Goal: Transaction & Acquisition: Purchase product/service

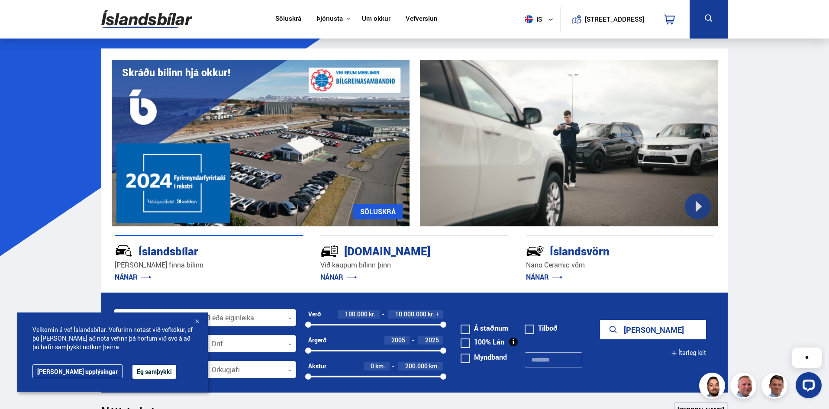
click at [196, 320] on div at bounding box center [197, 322] width 9 height 9
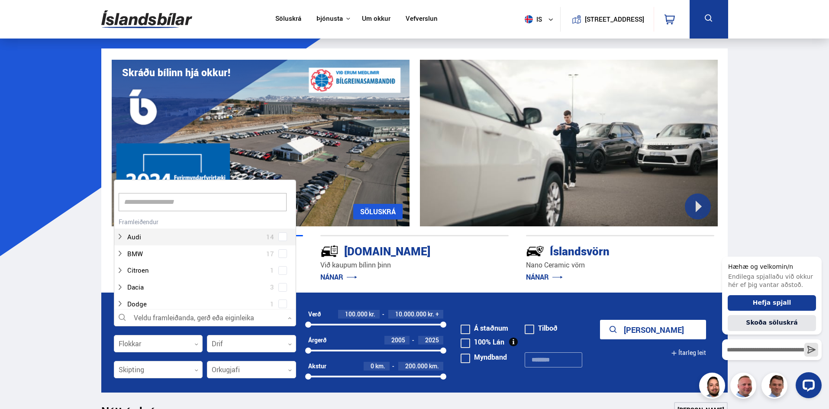
click at [198, 317] on div at bounding box center [205, 317] width 182 height 17
click at [261, 204] on input at bounding box center [203, 202] width 168 height 18
type input "***"
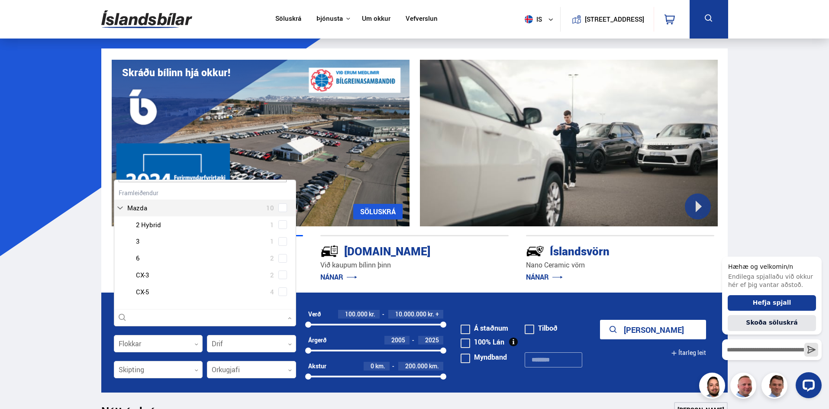
click at [162, 209] on div "Mazda 10 Mazda 2 Hybrid 1 Mazda 3 1 Mazda 6 2 Mazda CX-3 2 Mazda CX-5 4" at bounding box center [204, 243] width 181 height 114
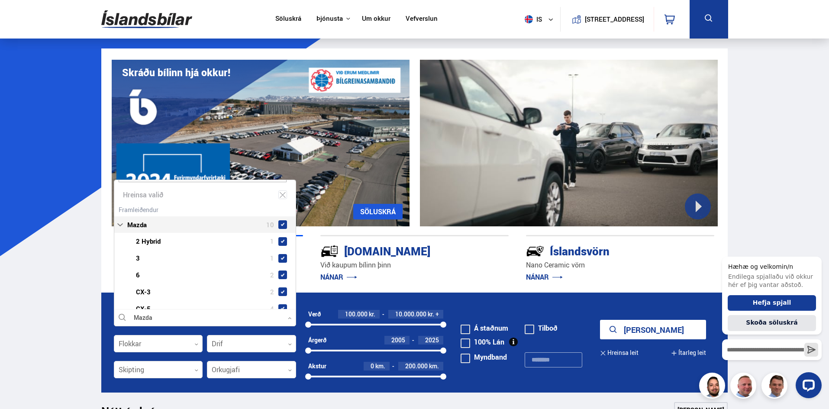
scroll to position [33, 0]
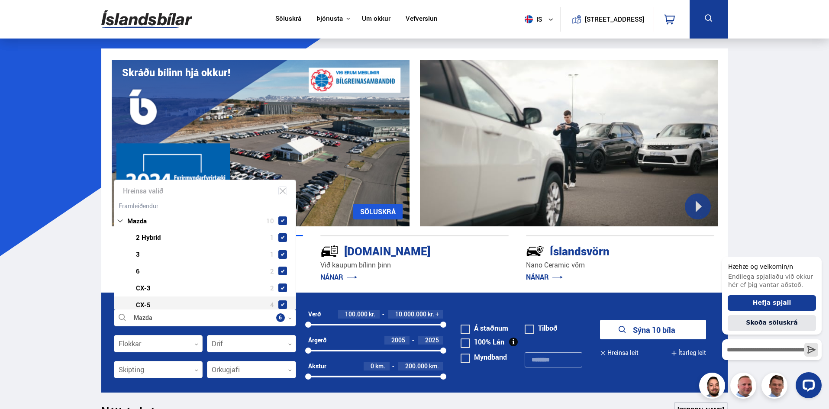
click at [288, 319] on icon at bounding box center [290, 318] width 4 height 4
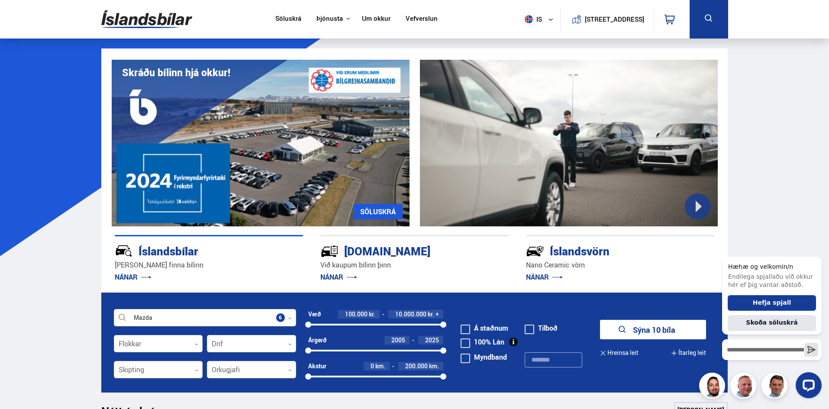
click at [195, 347] on div at bounding box center [158, 343] width 89 height 17
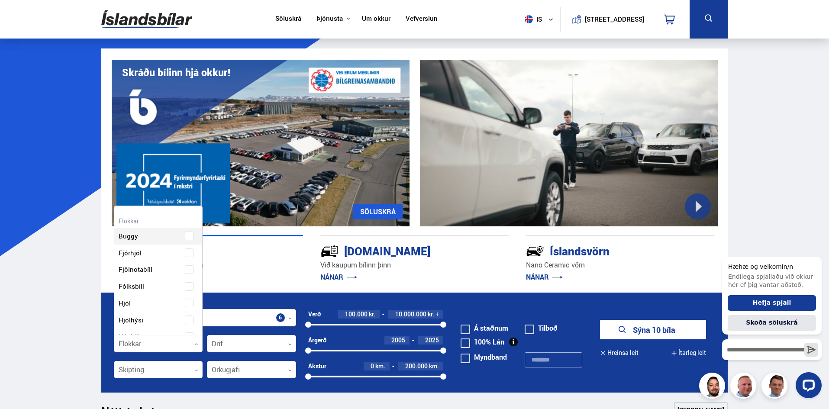
scroll to position [129, 86]
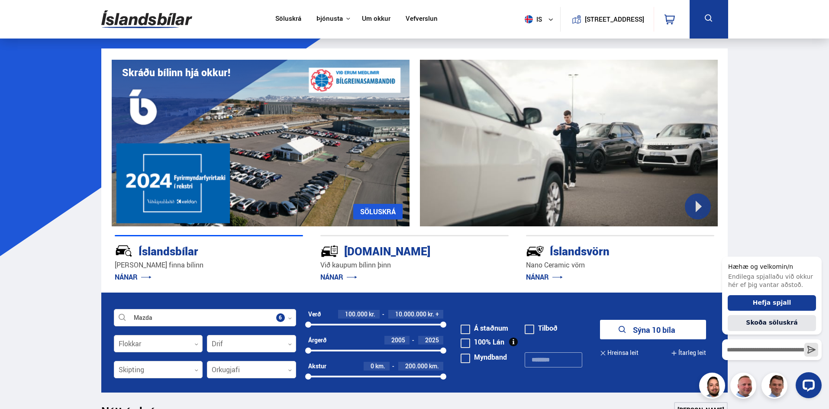
click at [195, 347] on div at bounding box center [158, 343] width 89 height 17
click at [625, 329] on icon "submit" at bounding box center [622, 330] width 10 height 10
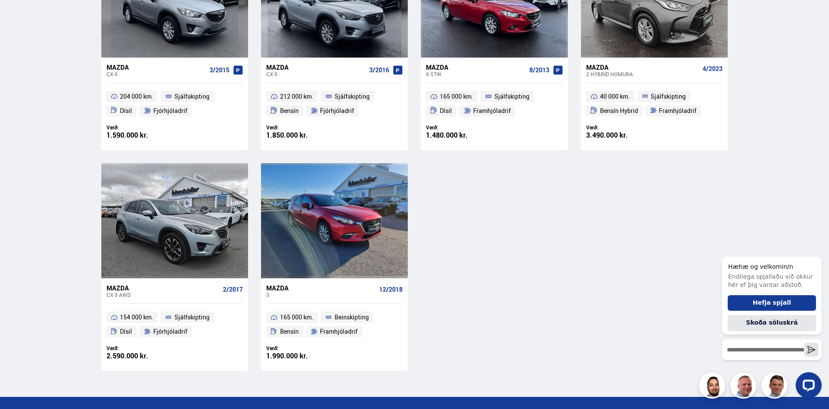
scroll to position [485, 0]
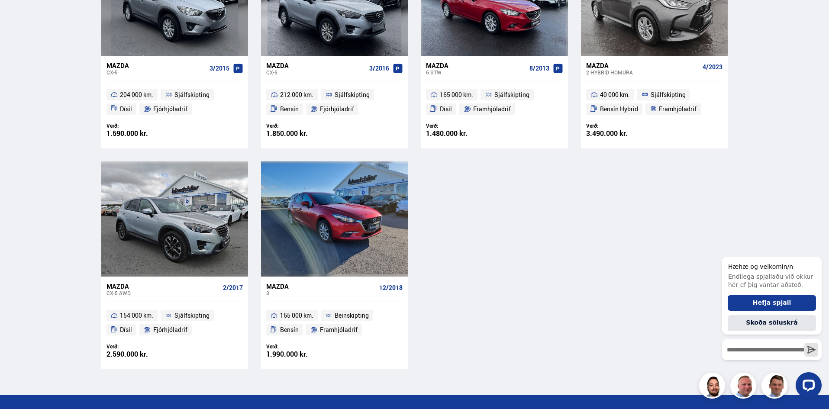
click at [611, 69] on div "2 Hybrid HOMURA" at bounding box center [642, 72] width 113 height 6
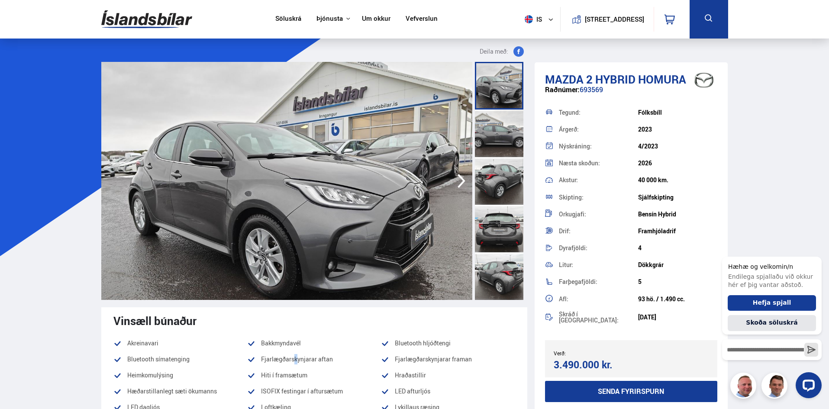
click at [285, 360] on li "Fjarlægðarskynjarar aftan" at bounding box center [314, 359] width 134 height 10
copy li "ð"
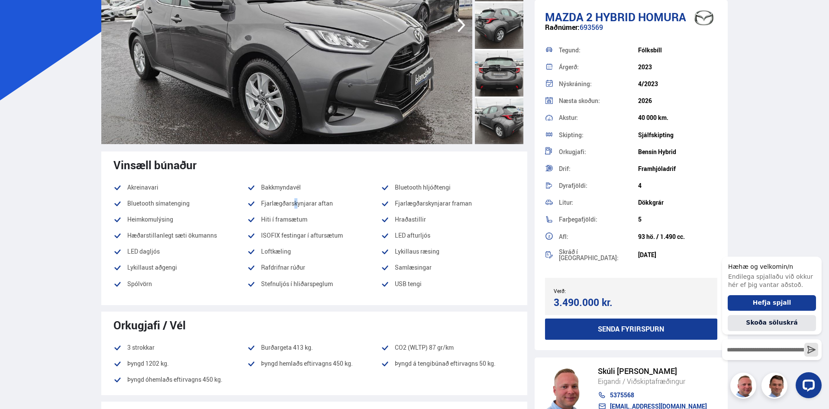
scroll to position [138, 0]
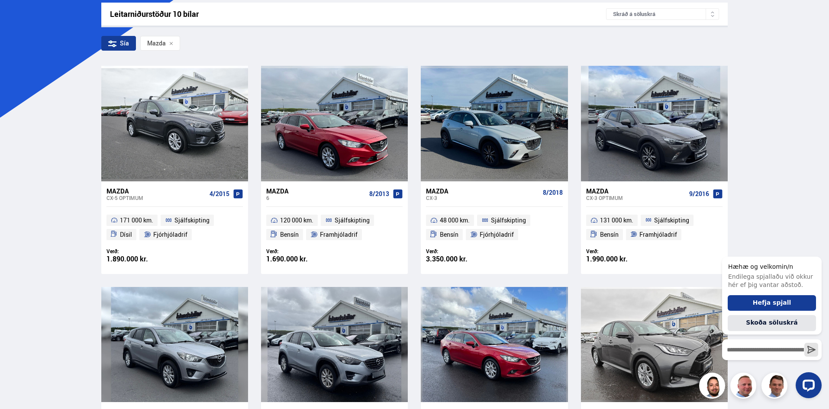
scroll to position [577, 0]
